Goal: Transaction & Acquisition: Purchase product/service

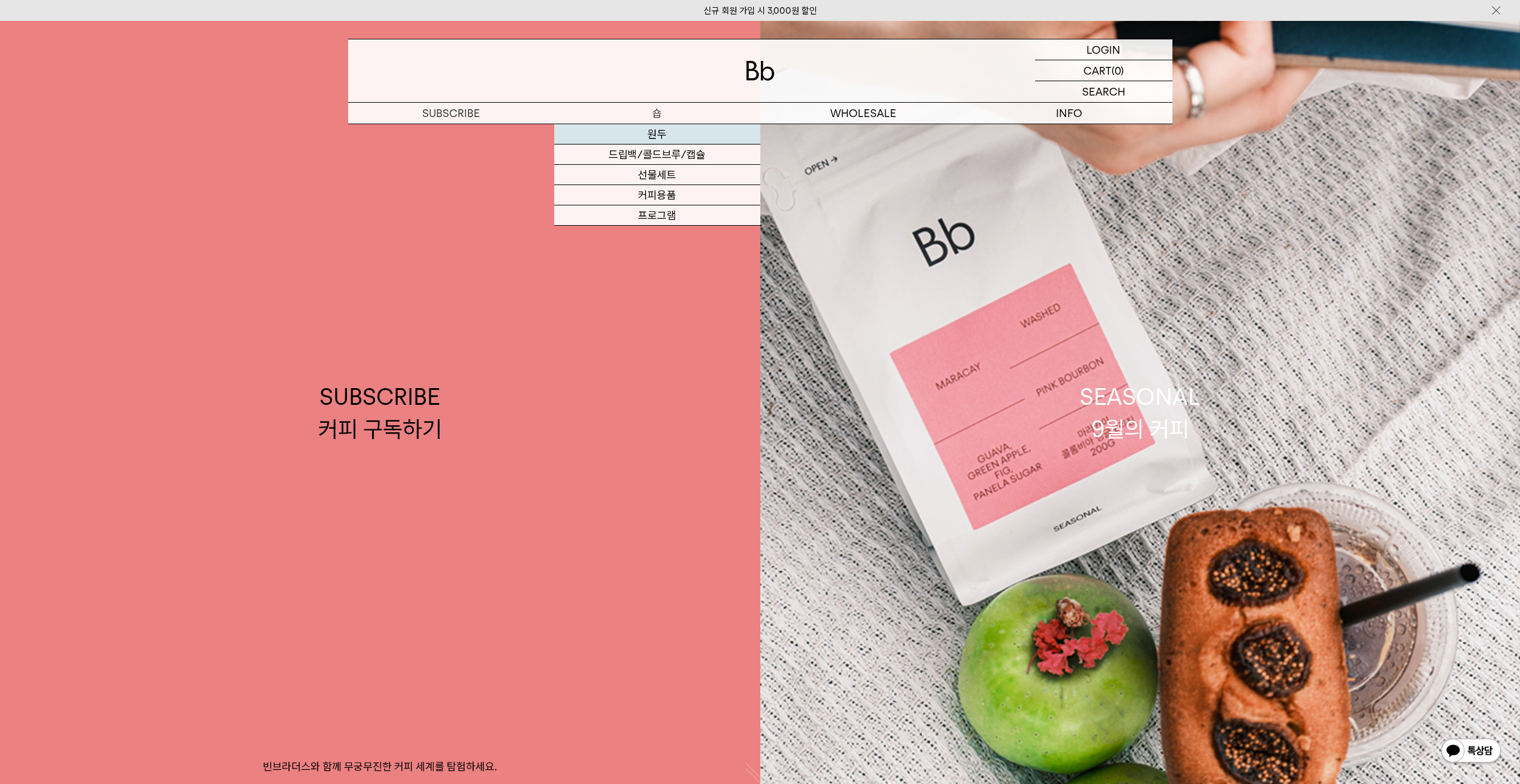
click at [659, 138] on link "원두" at bounding box center [657, 134] width 206 height 20
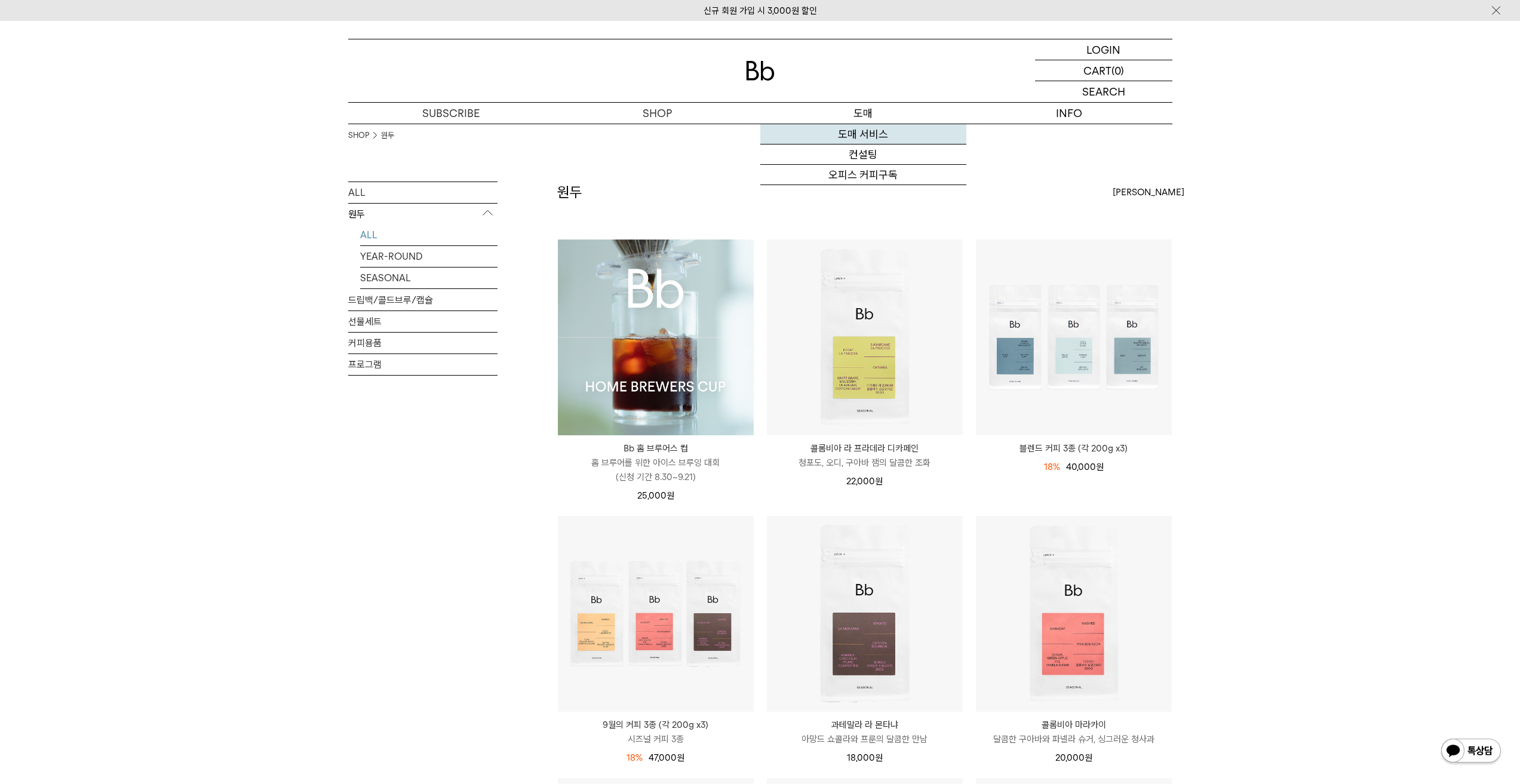
click at [866, 133] on link "도매 서비스" at bounding box center [863, 134] width 206 height 20
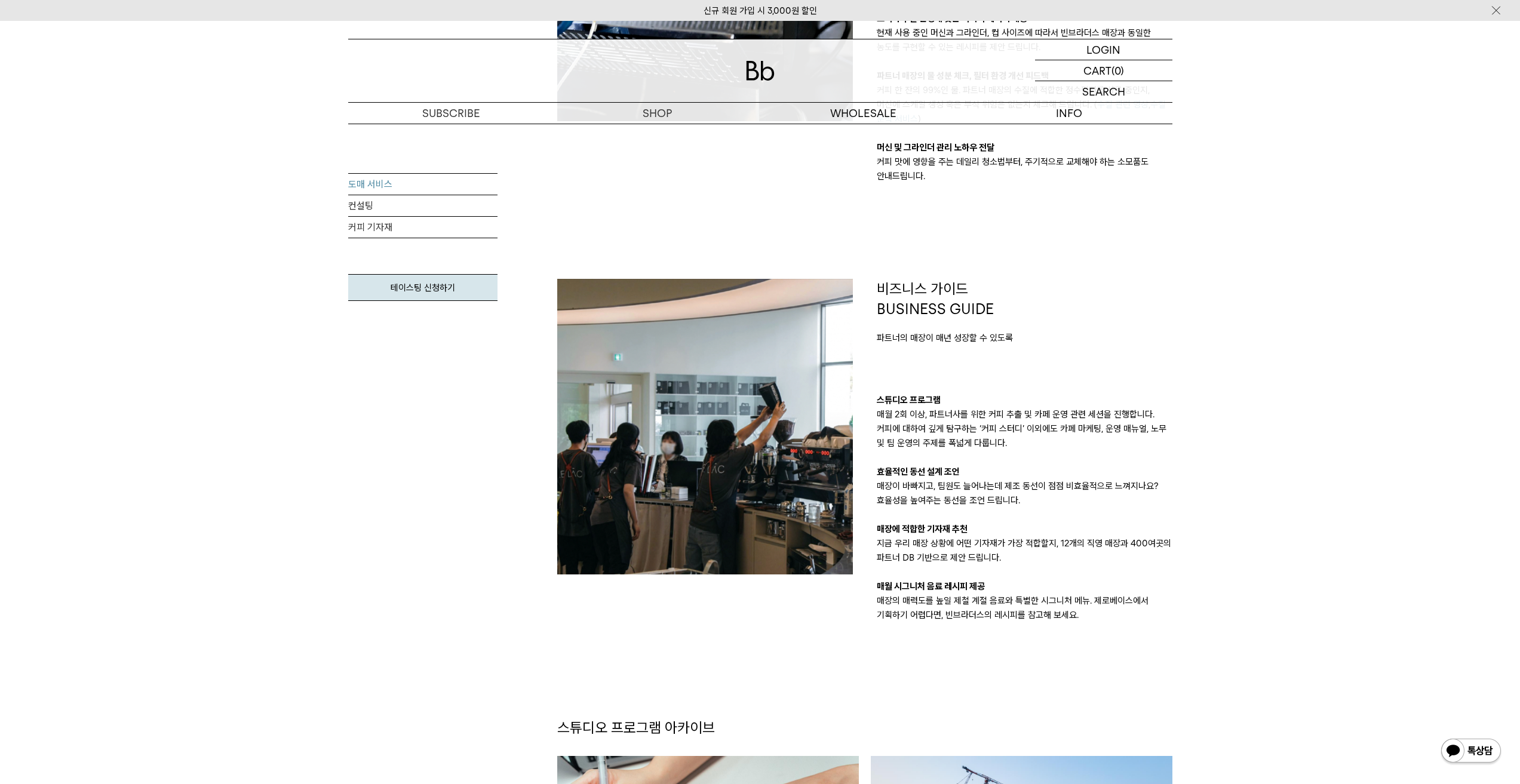
scroll to position [717, 0]
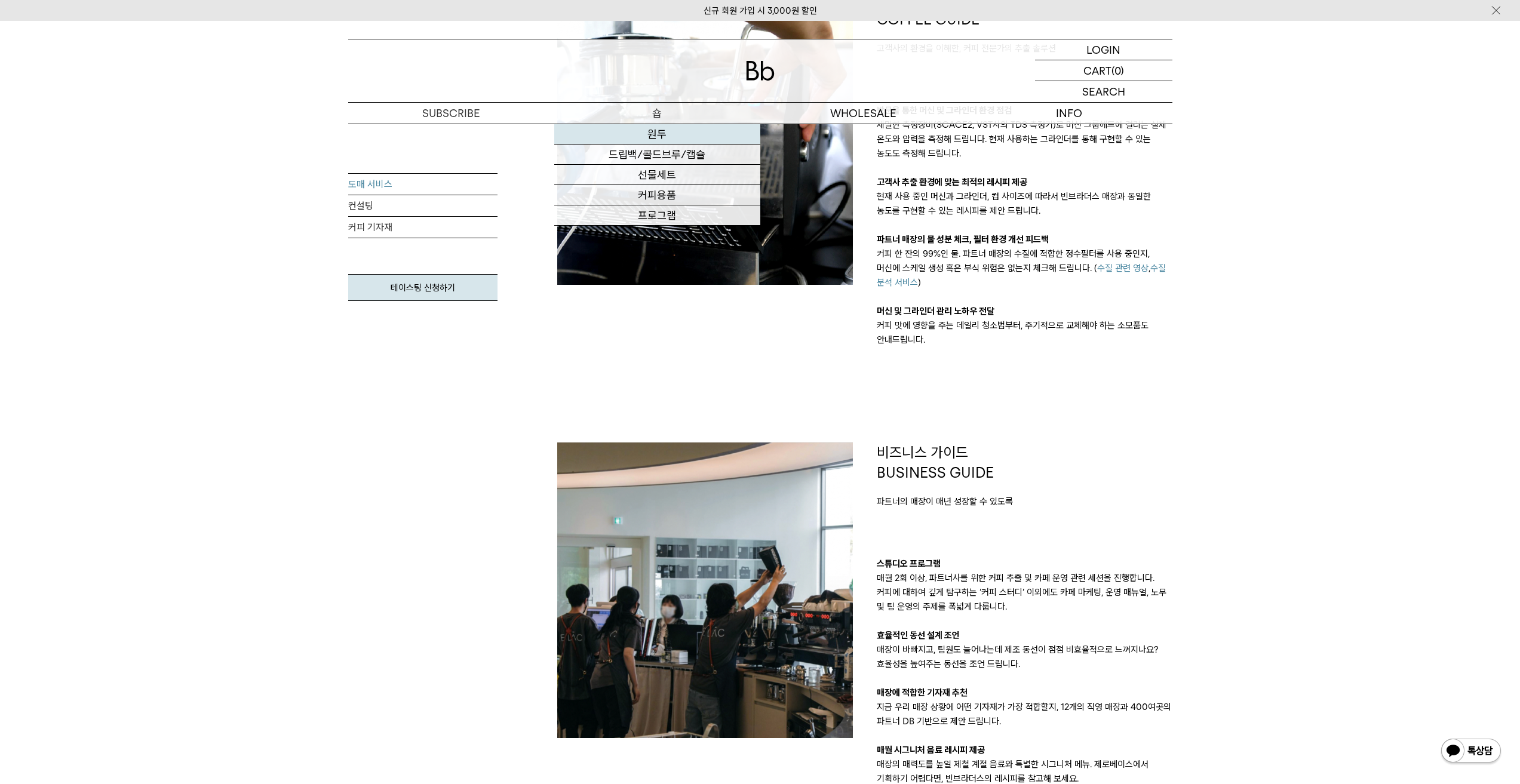
click at [650, 136] on link "원두" at bounding box center [657, 134] width 206 height 20
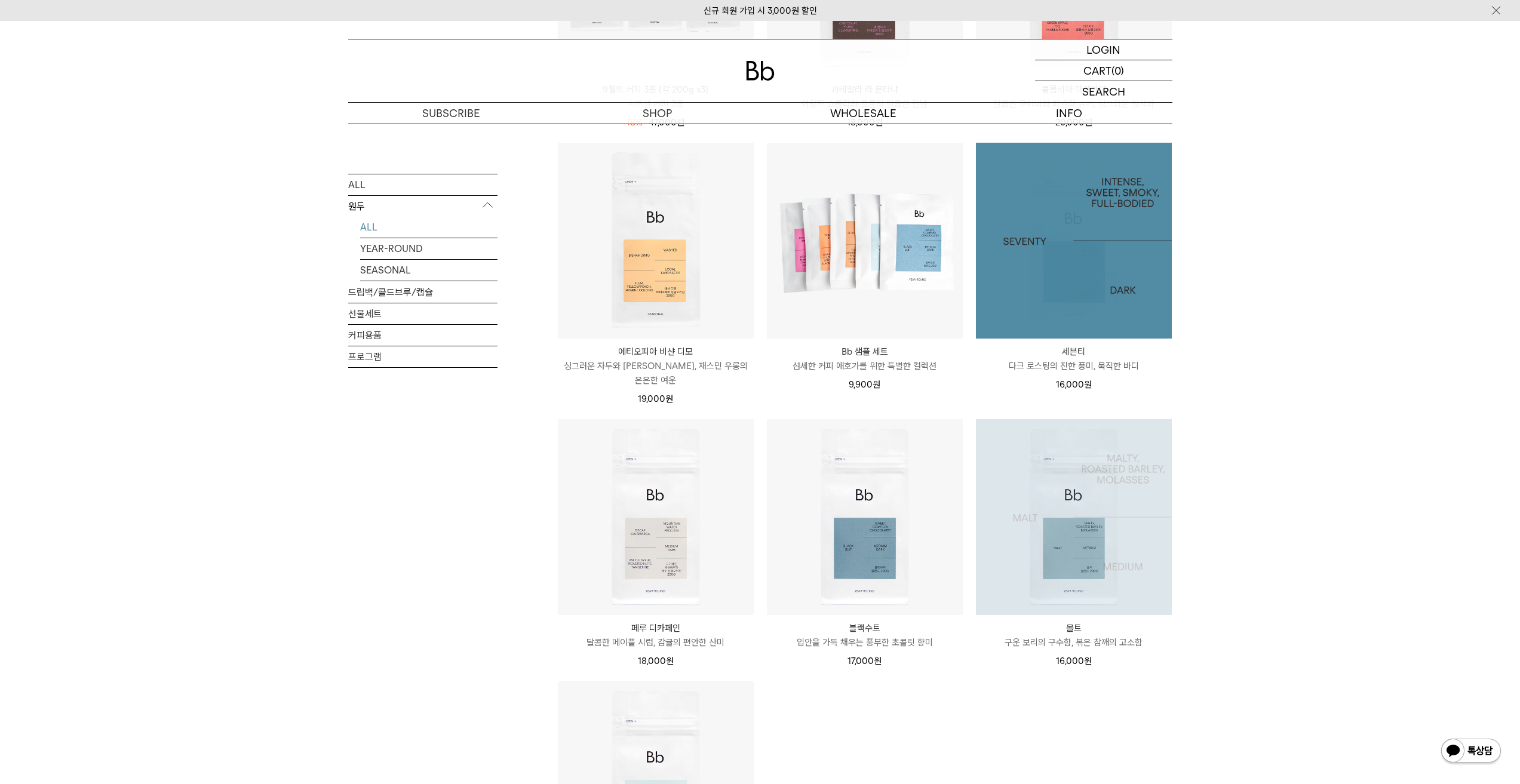
scroll to position [657, 0]
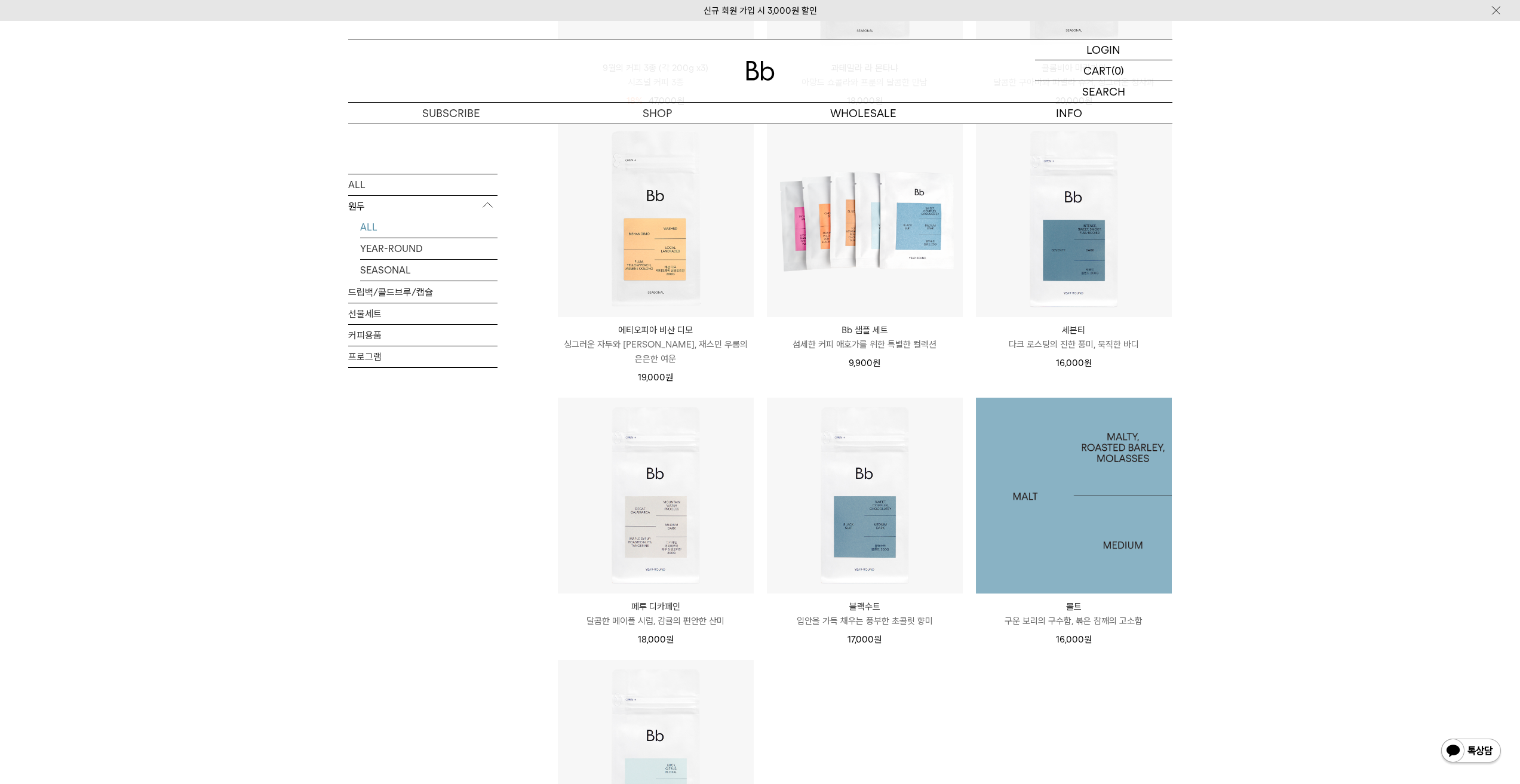
click at [1060, 497] on img at bounding box center [1074, 496] width 196 height 196
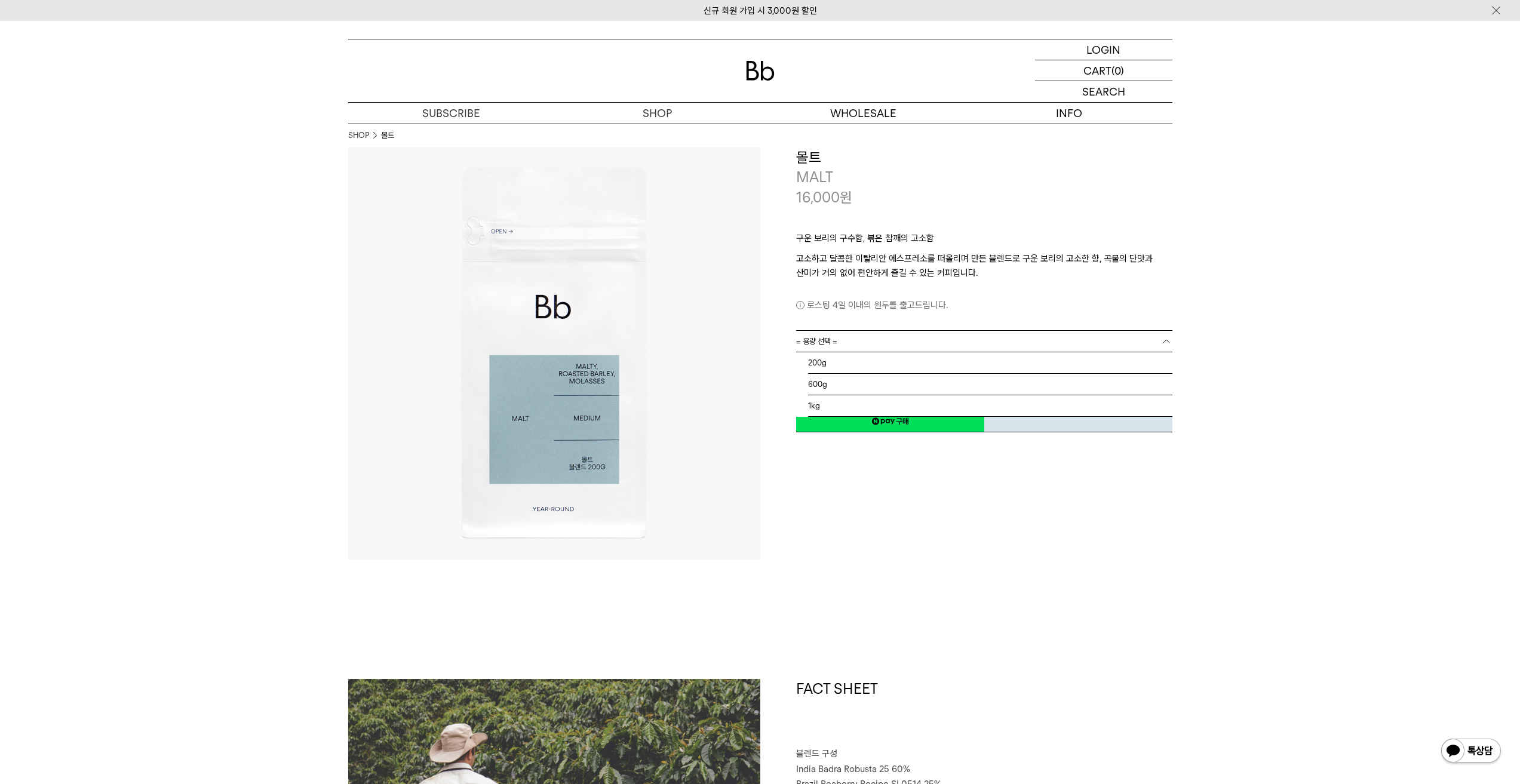
click at [856, 343] on link "= 용량 선택 =" at bounding box center [984, 341] width 376 height 21
click at [830, 408] on li "1kg" at bounding box center [991, 406] width 364 height 22
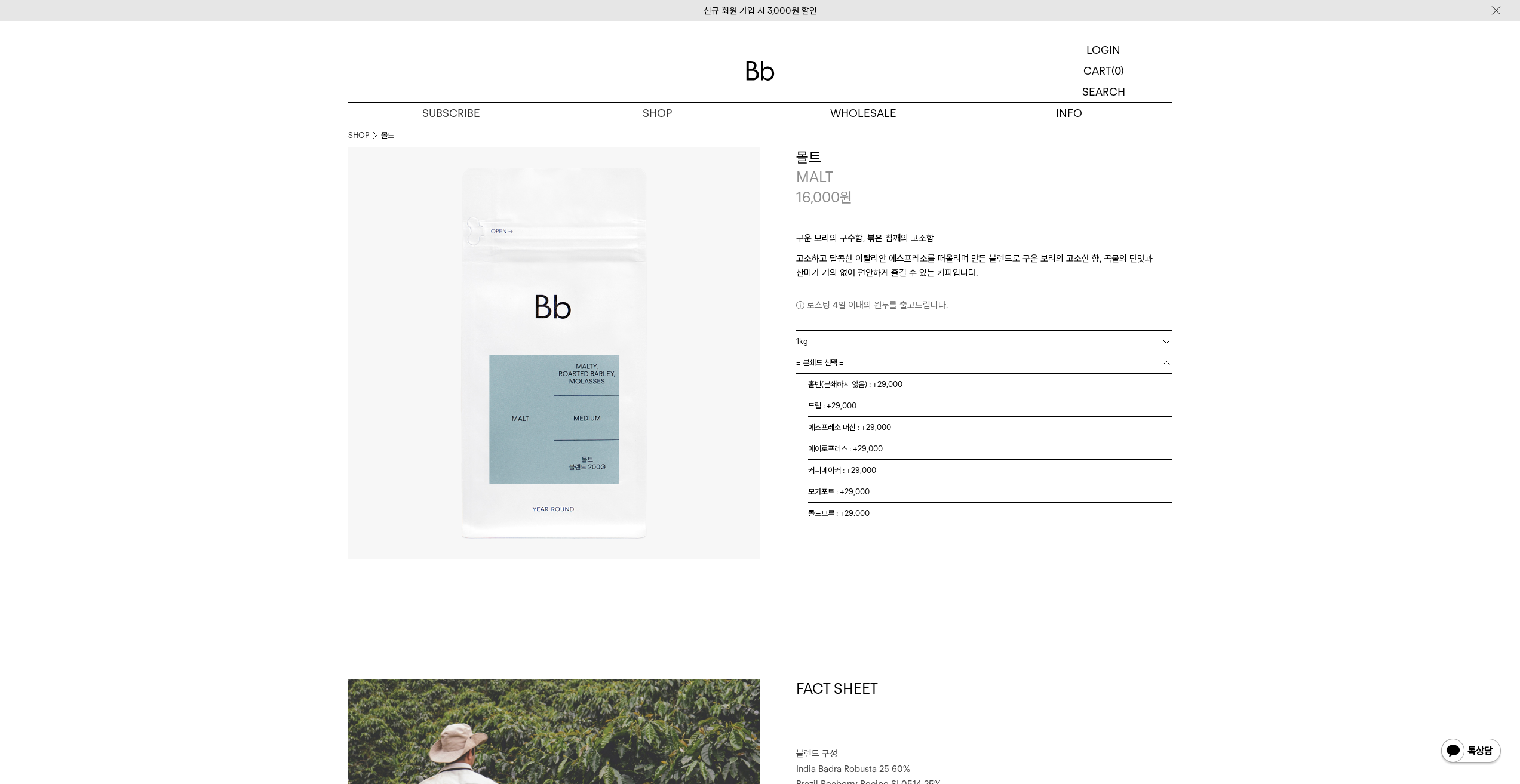
click at [873, 363] on link "= 분쇄도 선택 =" at bounding box center [984, 363] width 376 height 21
click at [847, 384] on li "홀빈(분쇄하지 않음) : +29,000" at bounding box center [991, 385] width 364 height 22
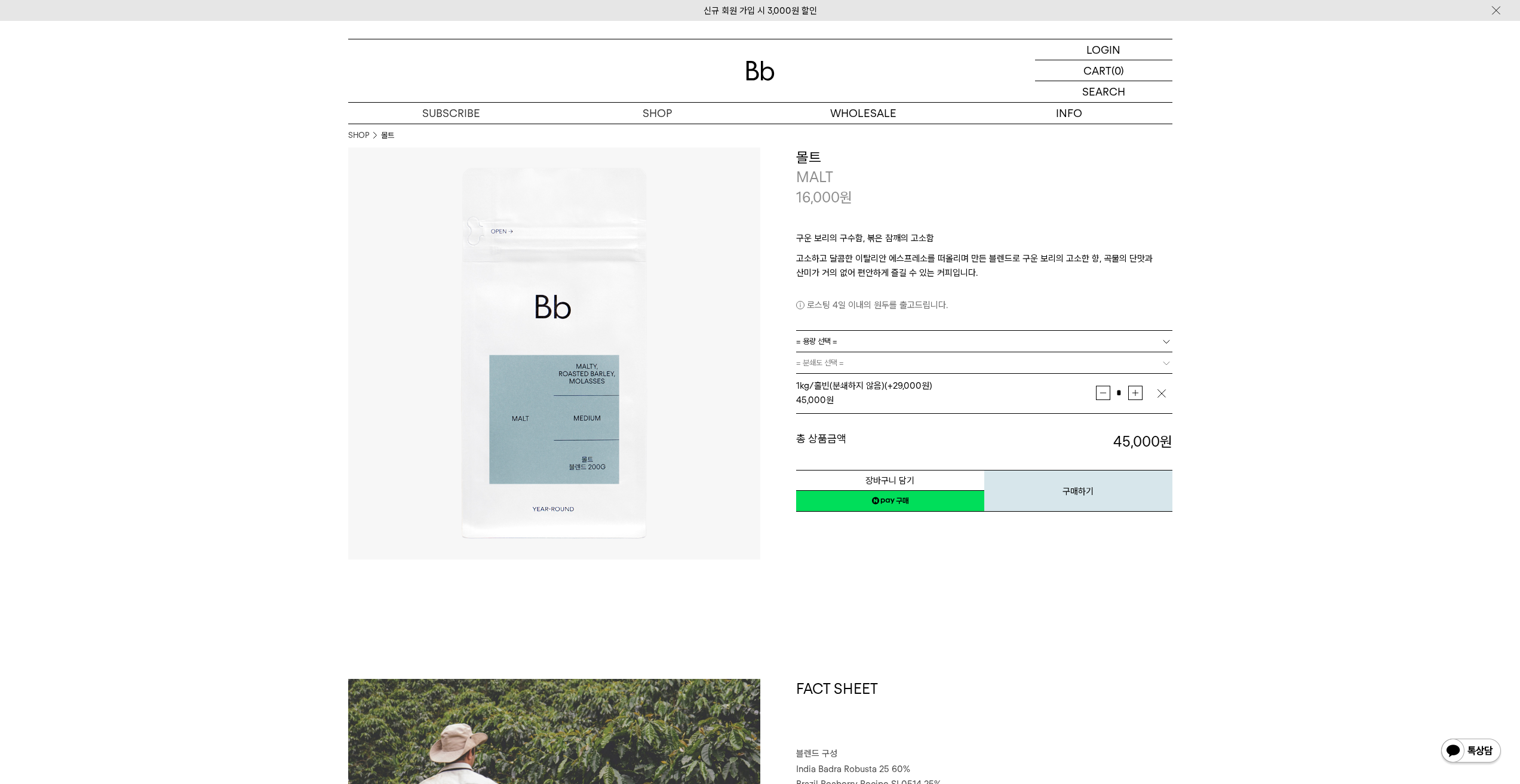
click at [1159, 393] on img "button" at bounding box center [1161, 393] width 12 height 12
